Goal: Information Seeking & Learning: Learn about a topic

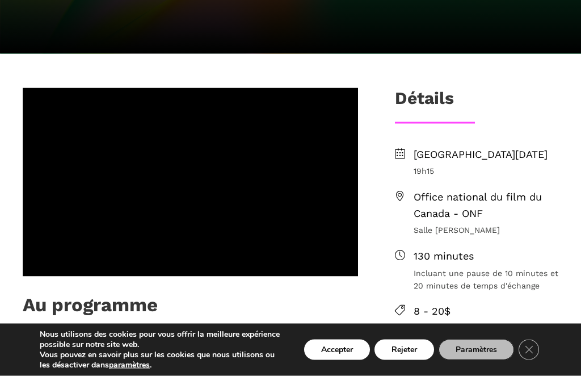
scroll to position [381, 0]
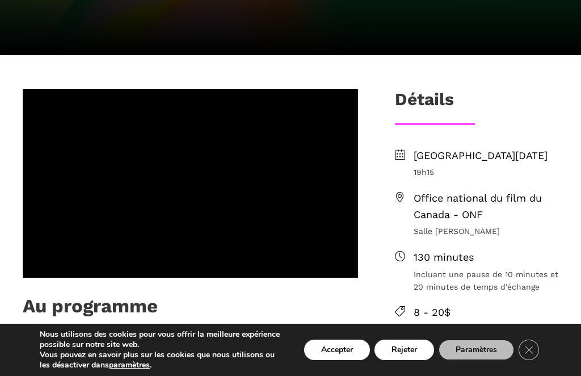
click at [507, 148] on span "[GEOGRAPHIC_DATA][DATE]" at bounding box center [486, 156] width 145 height 16
click at [487, 190] on span "Office national du film du Canada - ONF" at bounding box center [486, 206] width 145 height 33
click at [407, 249] on li "130 minutes Incluant une pause de 10 minutes et 20 minutes de temps d'échange" at bounding box center [476, 271] width 163 height 44
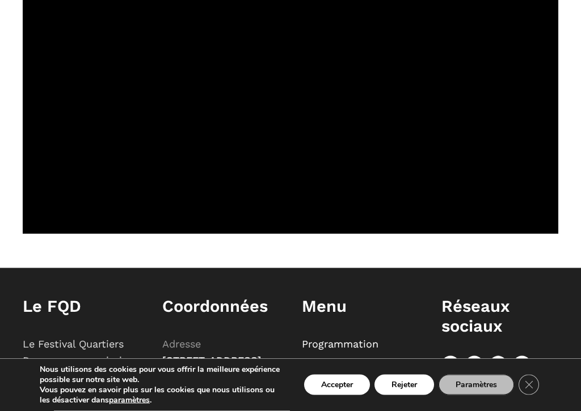
scroll to position [1897, 0]
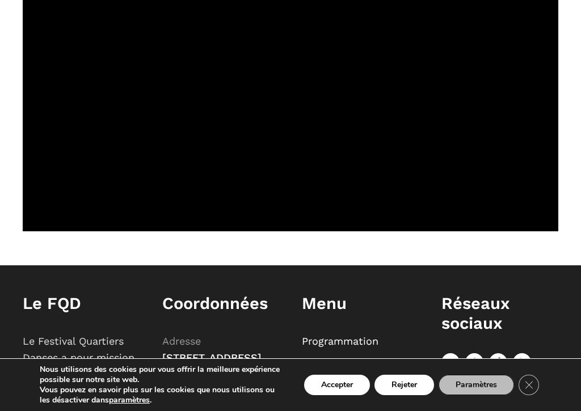
click at [225, 352] on span "[STREET_ADDRESS][PERSON_NAME]" at bounding box center [211, 366] width 99 height 28
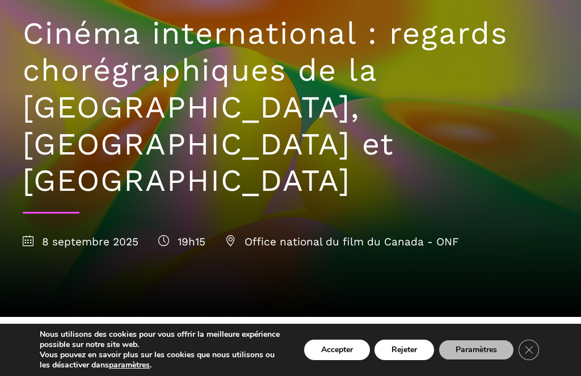
scroll to position [120, 0]
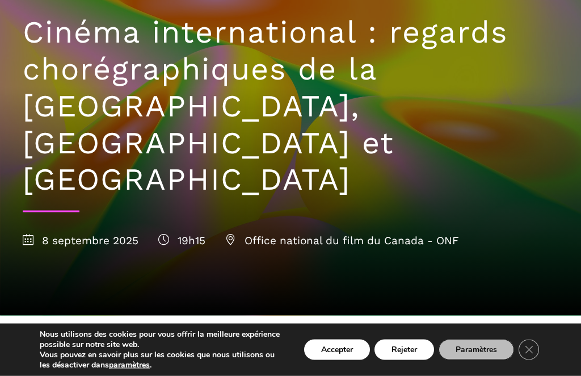
click at [360, 234] on span "Office national du film du Canada - ONF" at bounding box center [342, 240] width 234 height 13
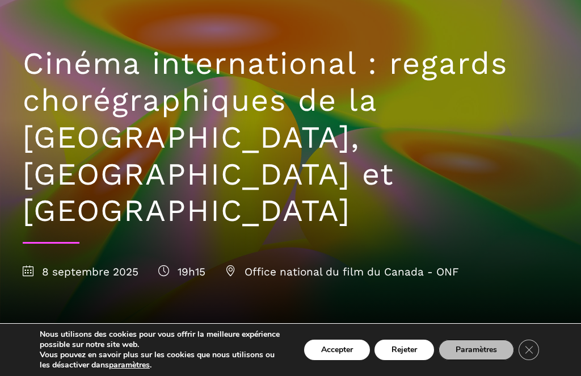
scroll to position [73, 0]
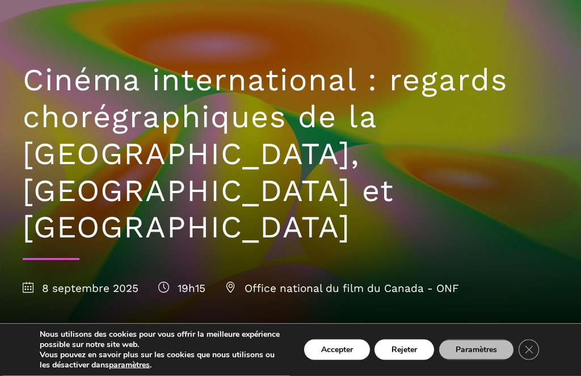
click at [191, 281] on span "19h15" at bounding box center [181, 287] width 47 height 13
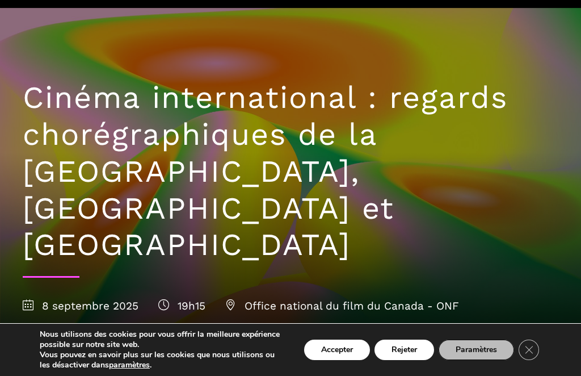
scroll to position [0, 0]
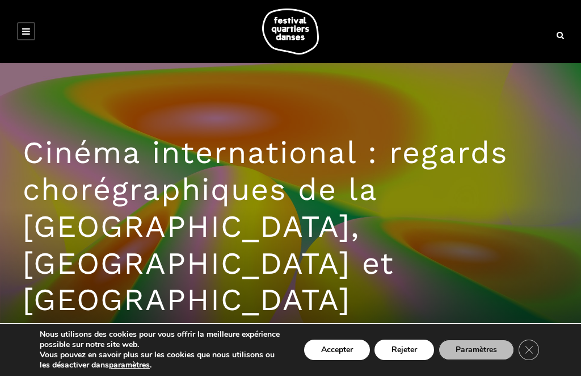
click at [30, 27] on icon at bounding box center [26, 31] width 8 height 9
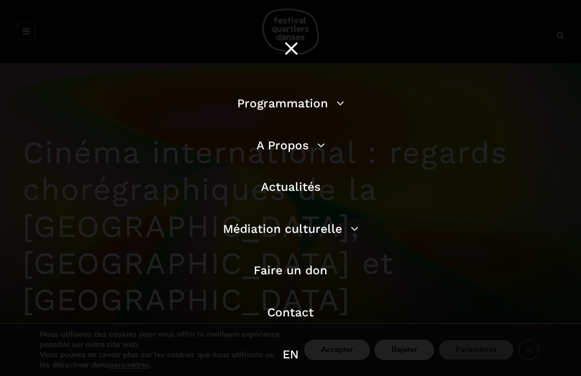
scroll to position [3, 0]
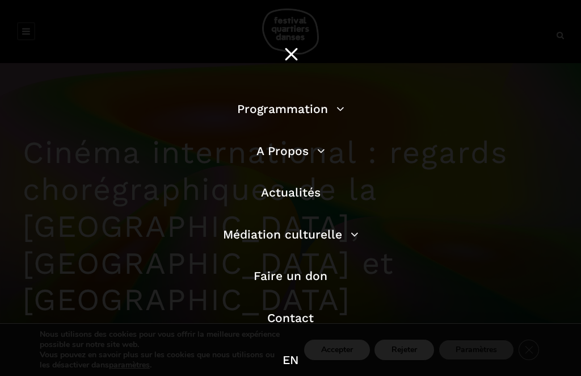
click at [321, 103] on link "Programmation" at bounding box center [290, 109] width 107 height 14
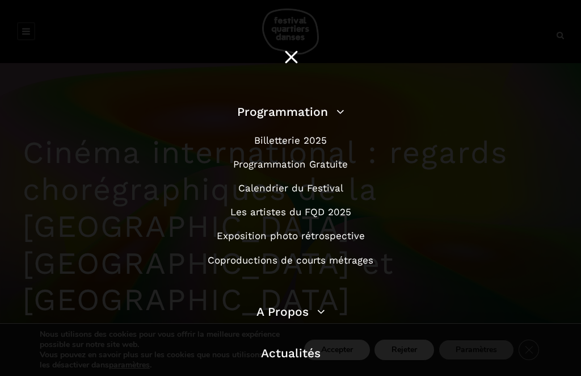
scroll to position [0, 0]
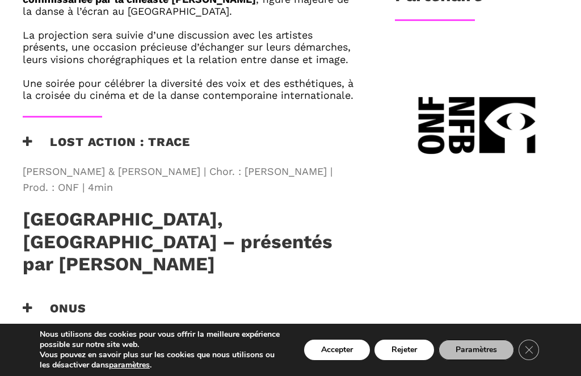
scroll to position [802, 0]
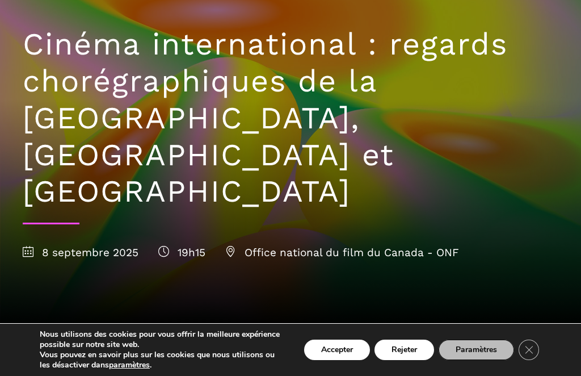
scroll to position [106, 0]
